Goal: Task Accomplishment & Management: Complete application form

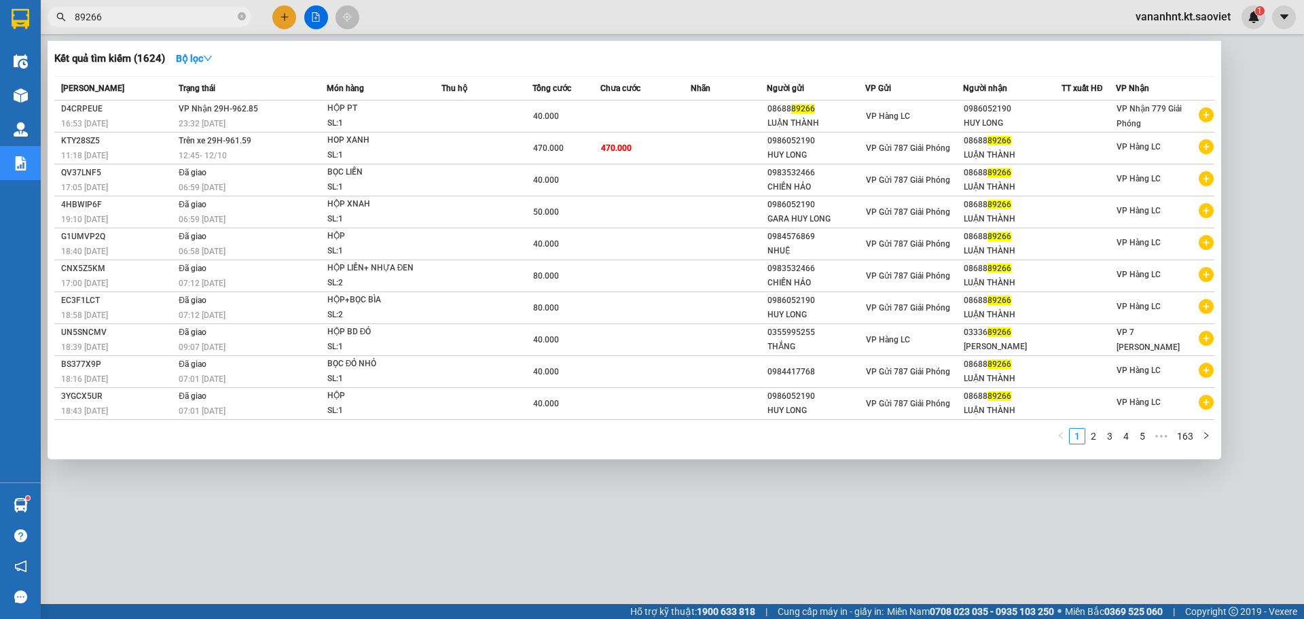
click at [135, 14] on input "89266" at bounding box center [155, 17] width 160 height 15
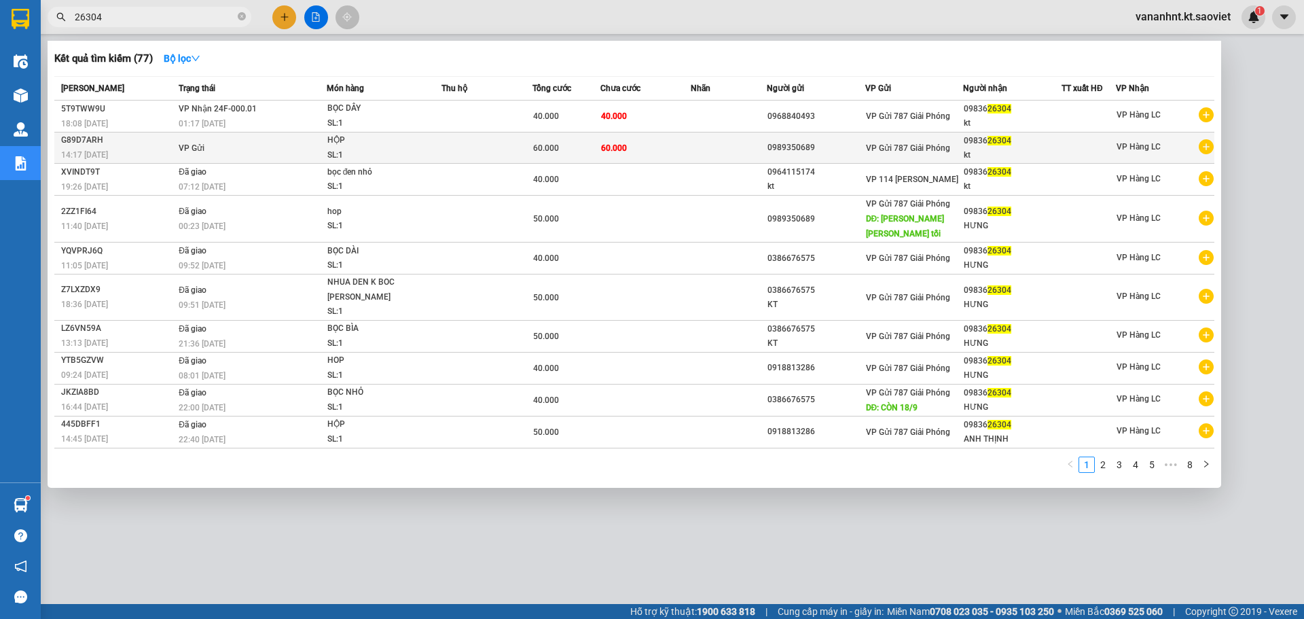
type input "26304"
click at [589, 148] on div "60.000" at bounding box center [566, 148] width 67 height 15
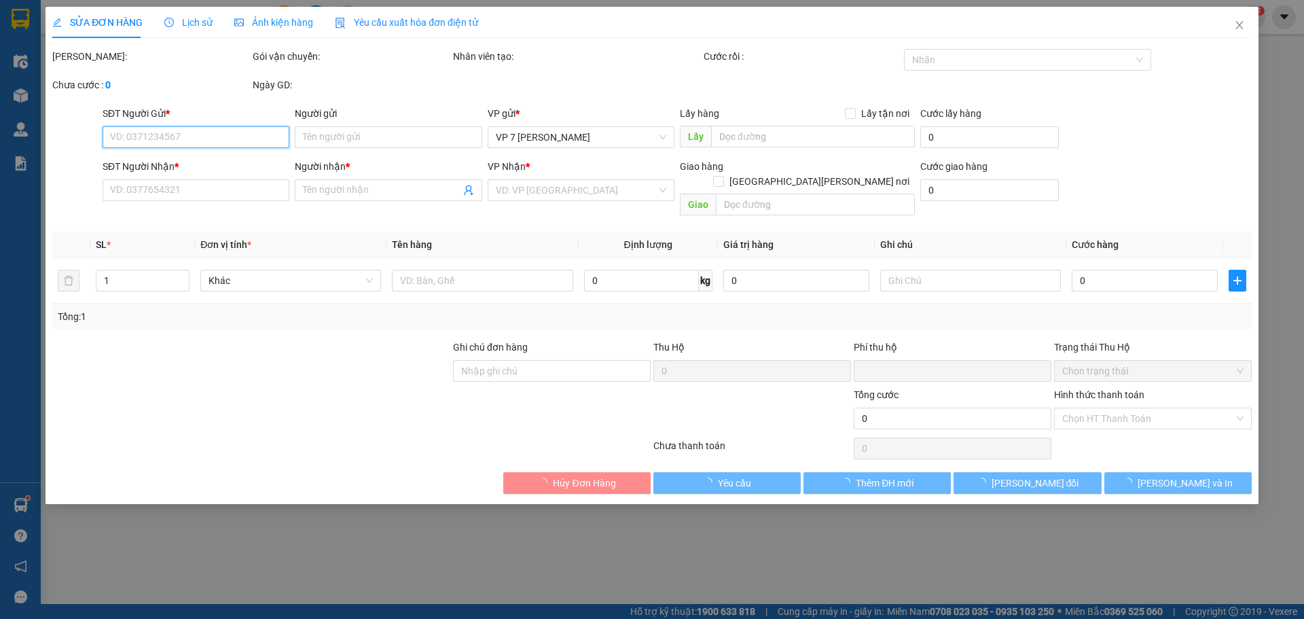
type input "0989350689"
type input "0983626304"
type input "kt"
type input "0"
type input "60.000"
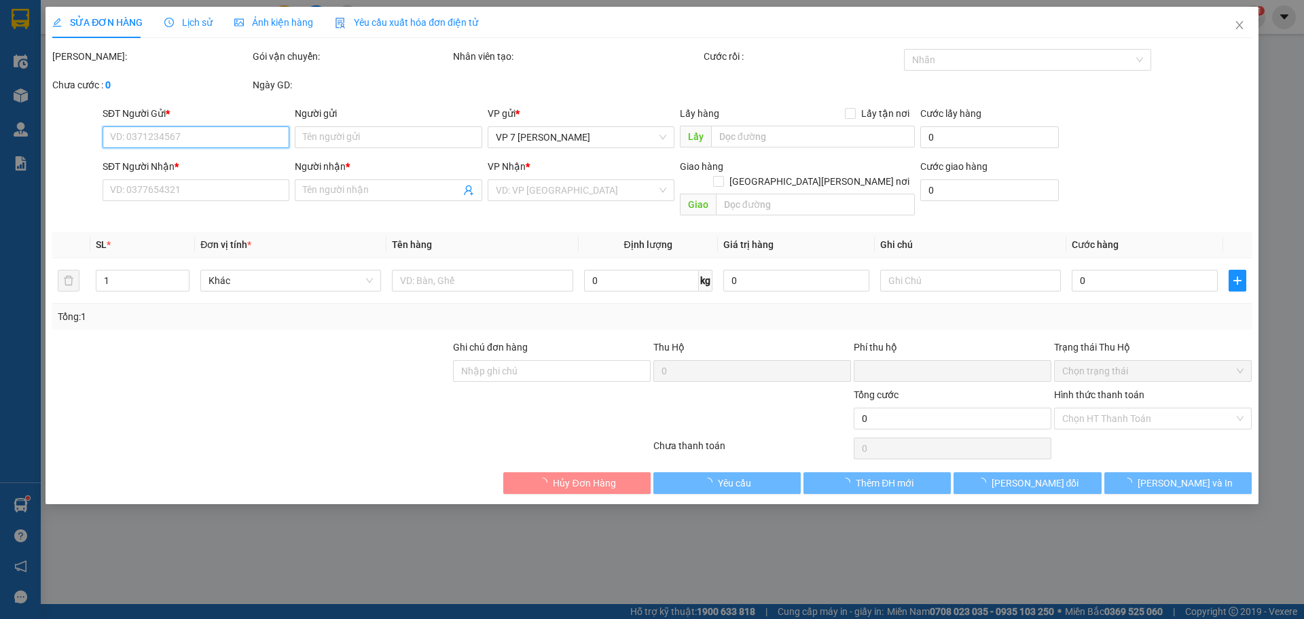
type input "60.000"
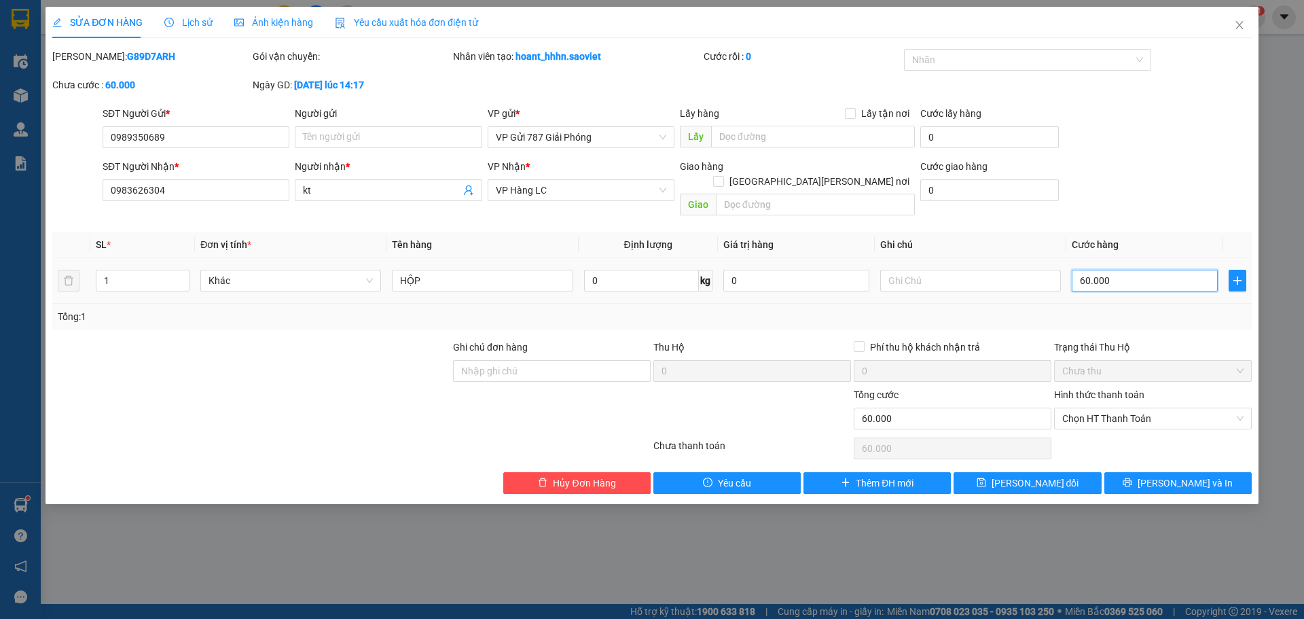
click at [1109, 270] on input "60.000" at bounding box center [1145, 281] width 146 height 22
type input "5"
type input "50"
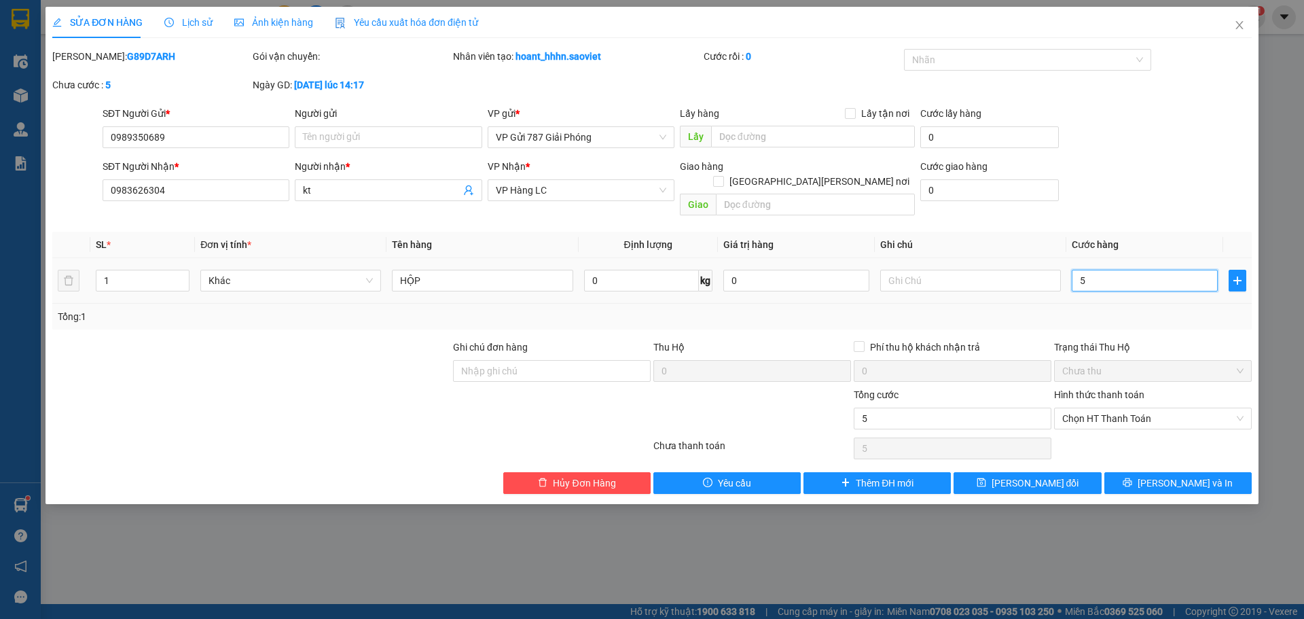
type input "50"
type input "50.000"
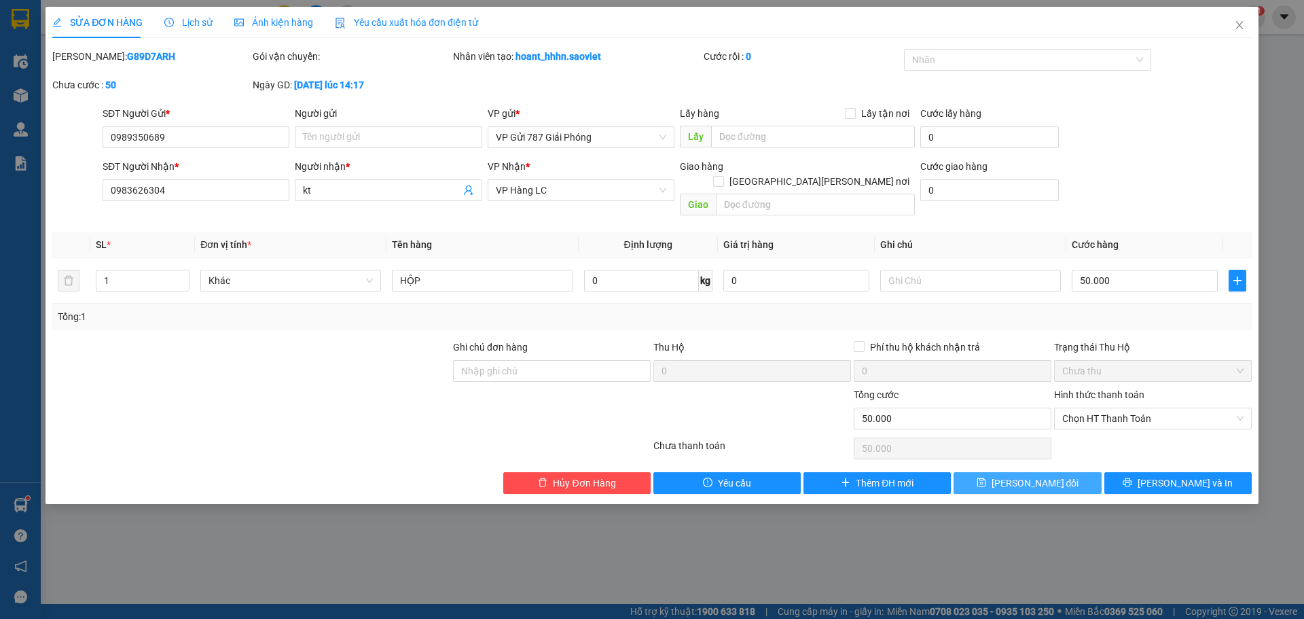
click at [1016, 476] on span "[PERSON_NAME] đổi" at bounding box center [1036, 483] width 88 height 15
